Goal: Find specific page/section: Find specific page/section

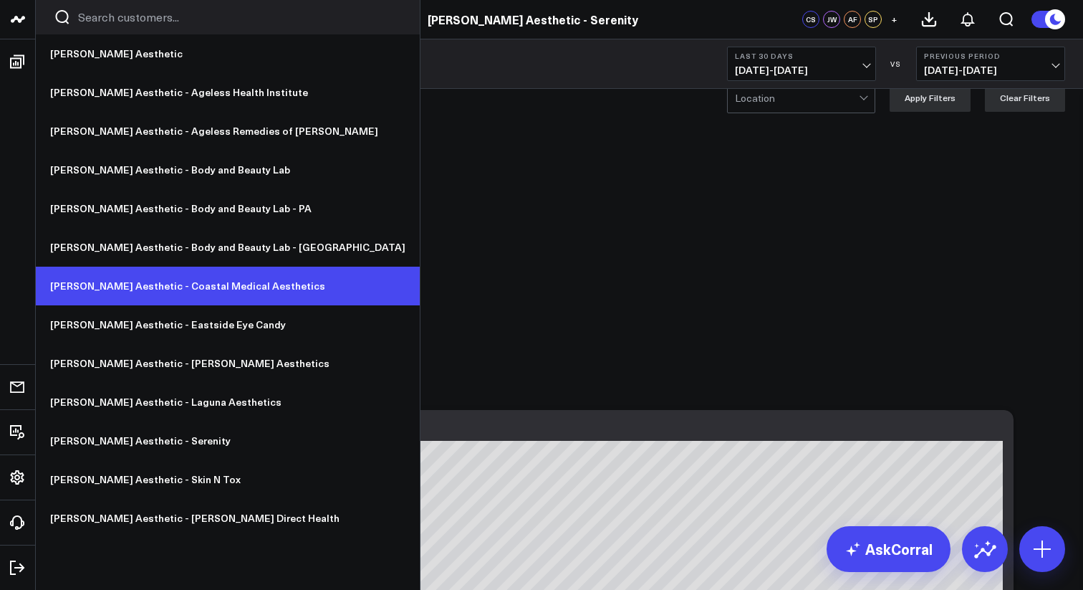
scroll to position [22, 0]
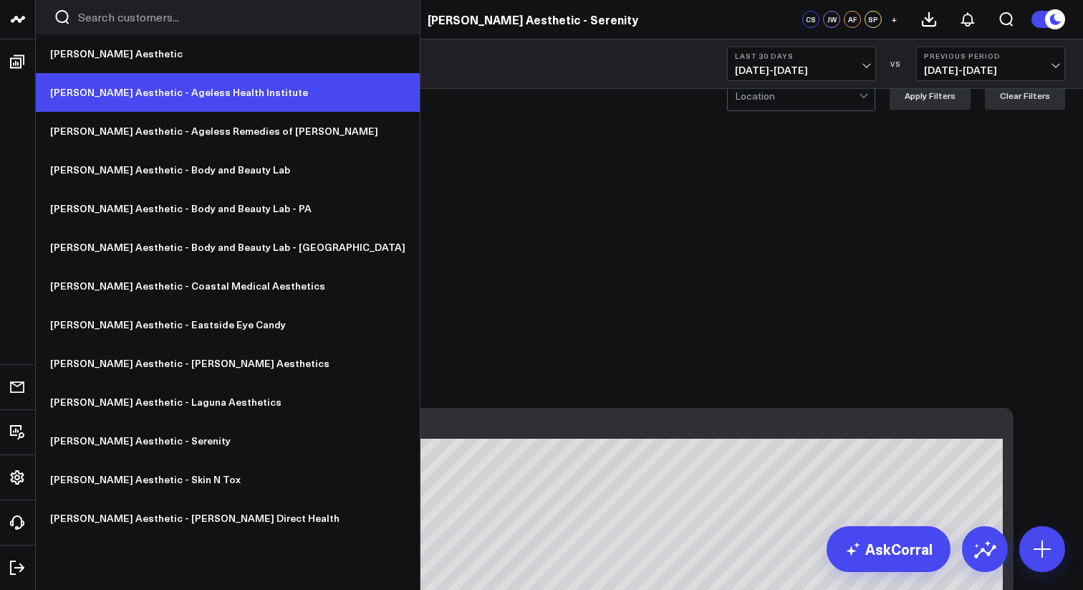
click at [203, 102] on link "[PERSON_NAME] Aesthetic - Ageless Health Institute" at bounding box center [228, 92] width 384 height 39
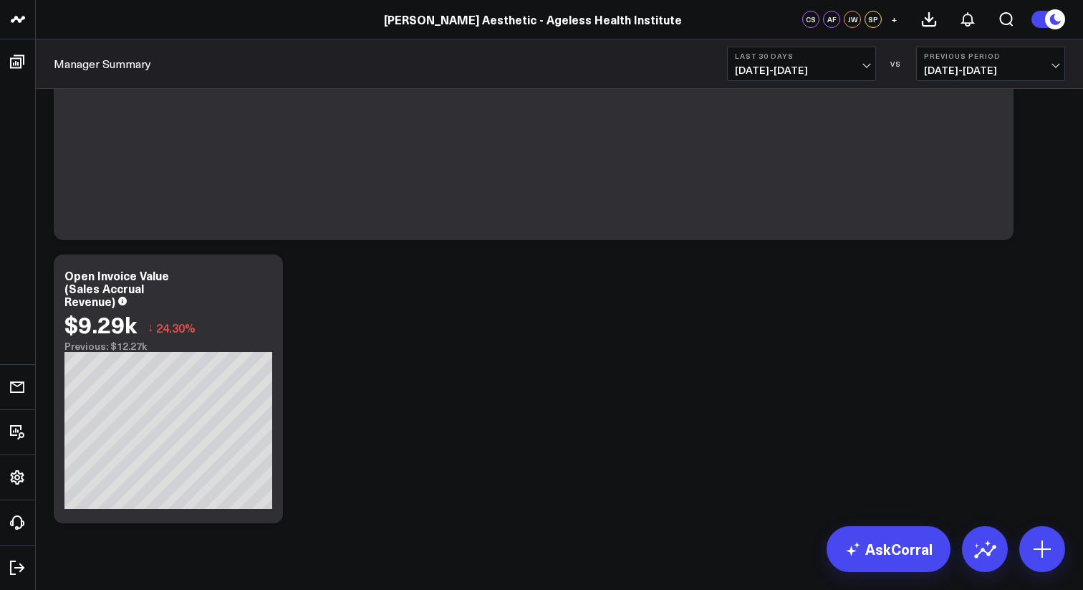
scroll to position [5860, 0]
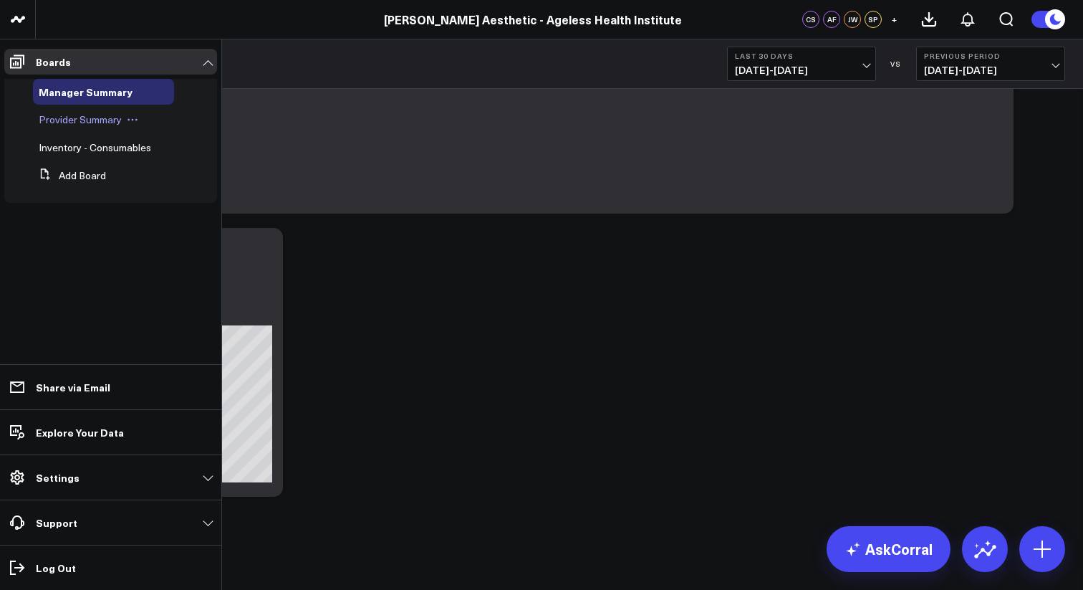
click at [91, 121] on span "Provider Summary" at bounding box center [80, 119] width 83 height 14
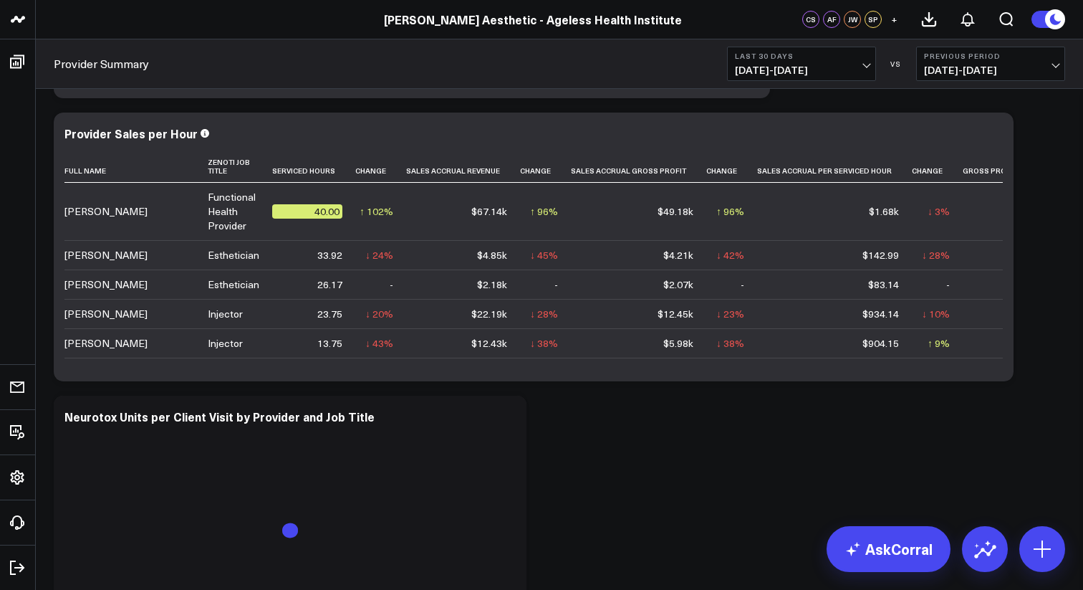
scroll to position [1775, 0]
